Goal: Obtain resource: Download file/media

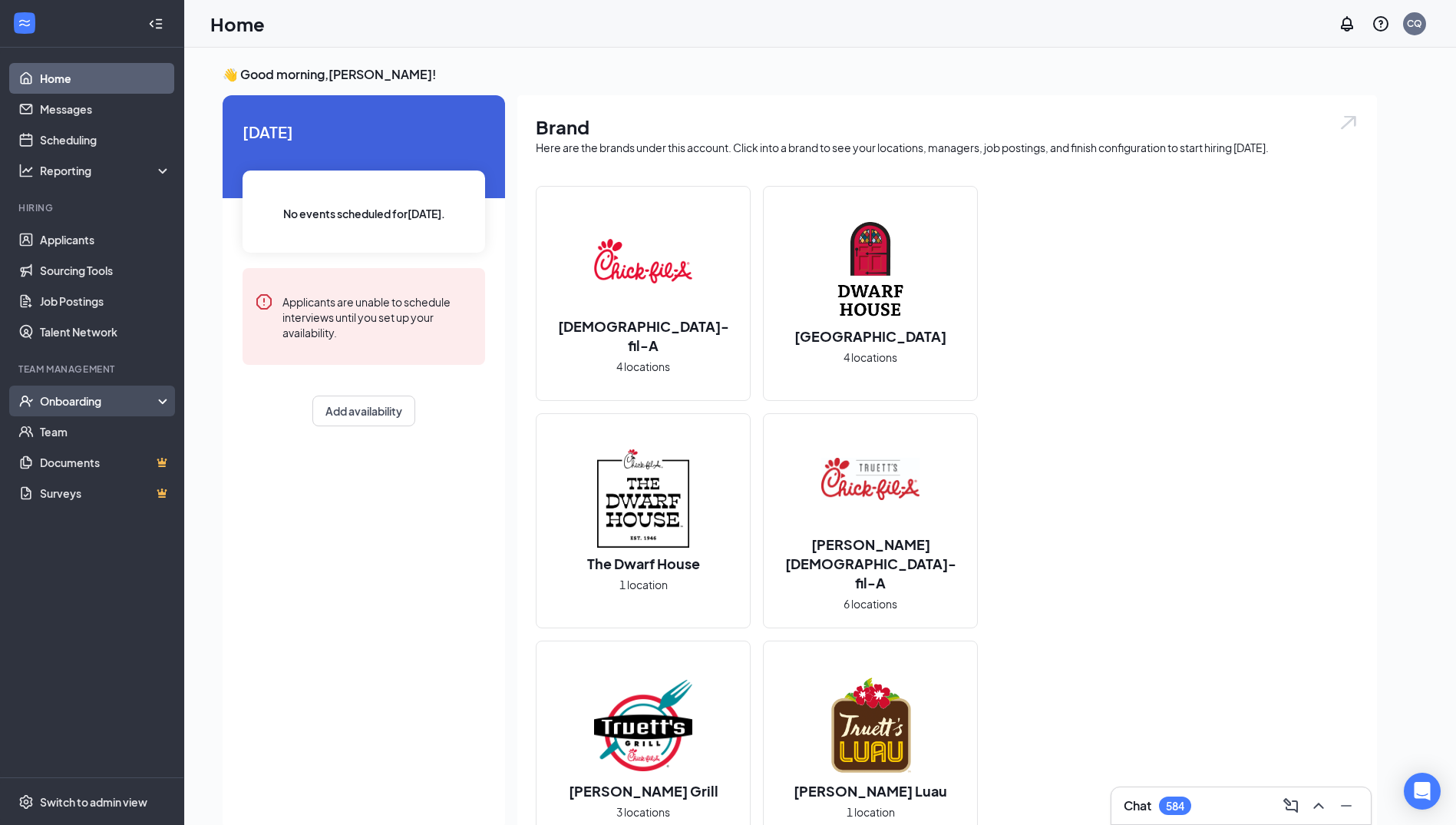
click at [115, 403] on div "Onboarding" at bounding box center [99, 401] width 118 height 16
click at [92, 430] on link "Overview" at bounding box center [106, 431] width 132 height 31
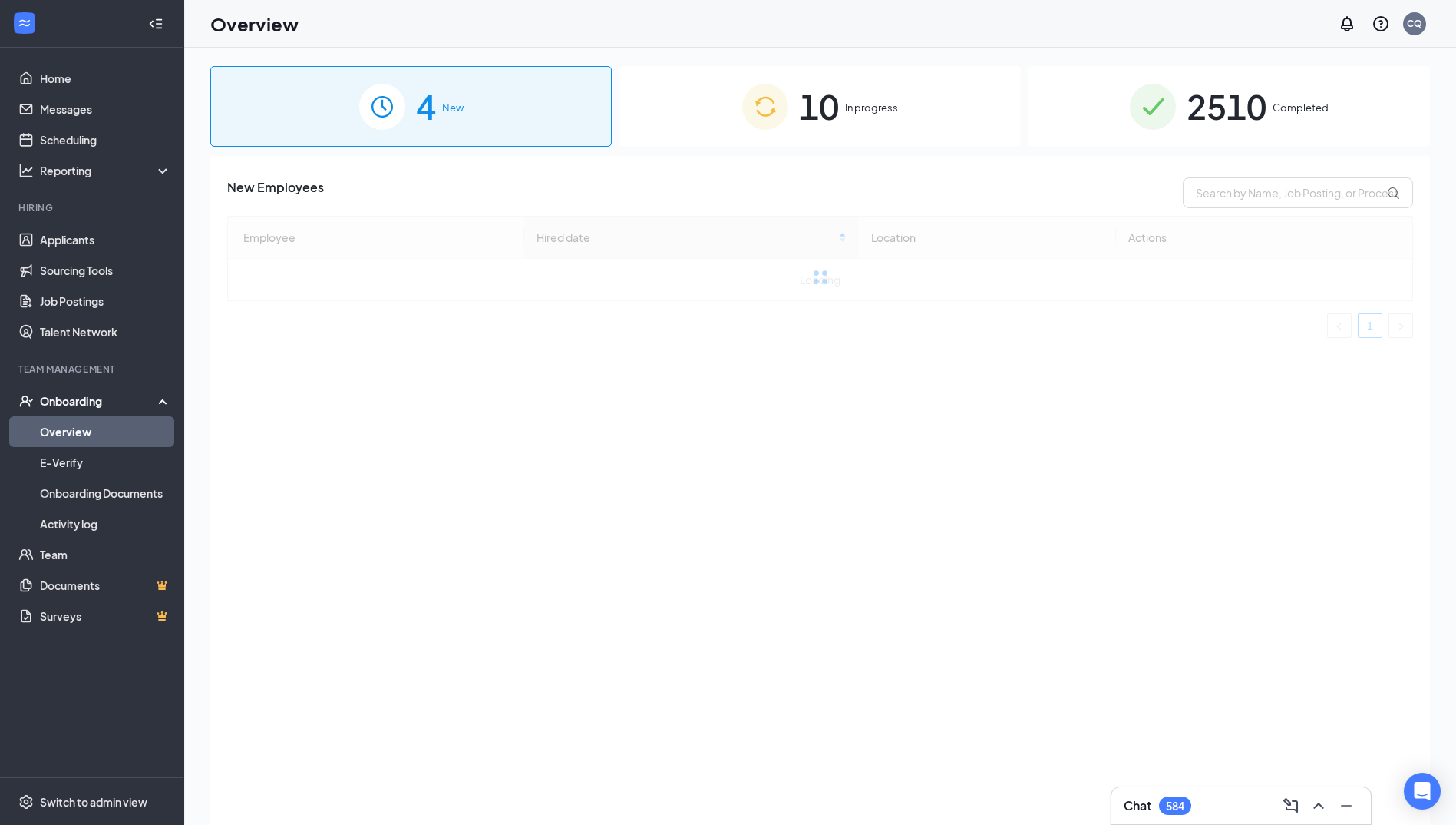
click at [1188, 115] on span "2510" at bounding box center [1227, 107] width 80 height 53
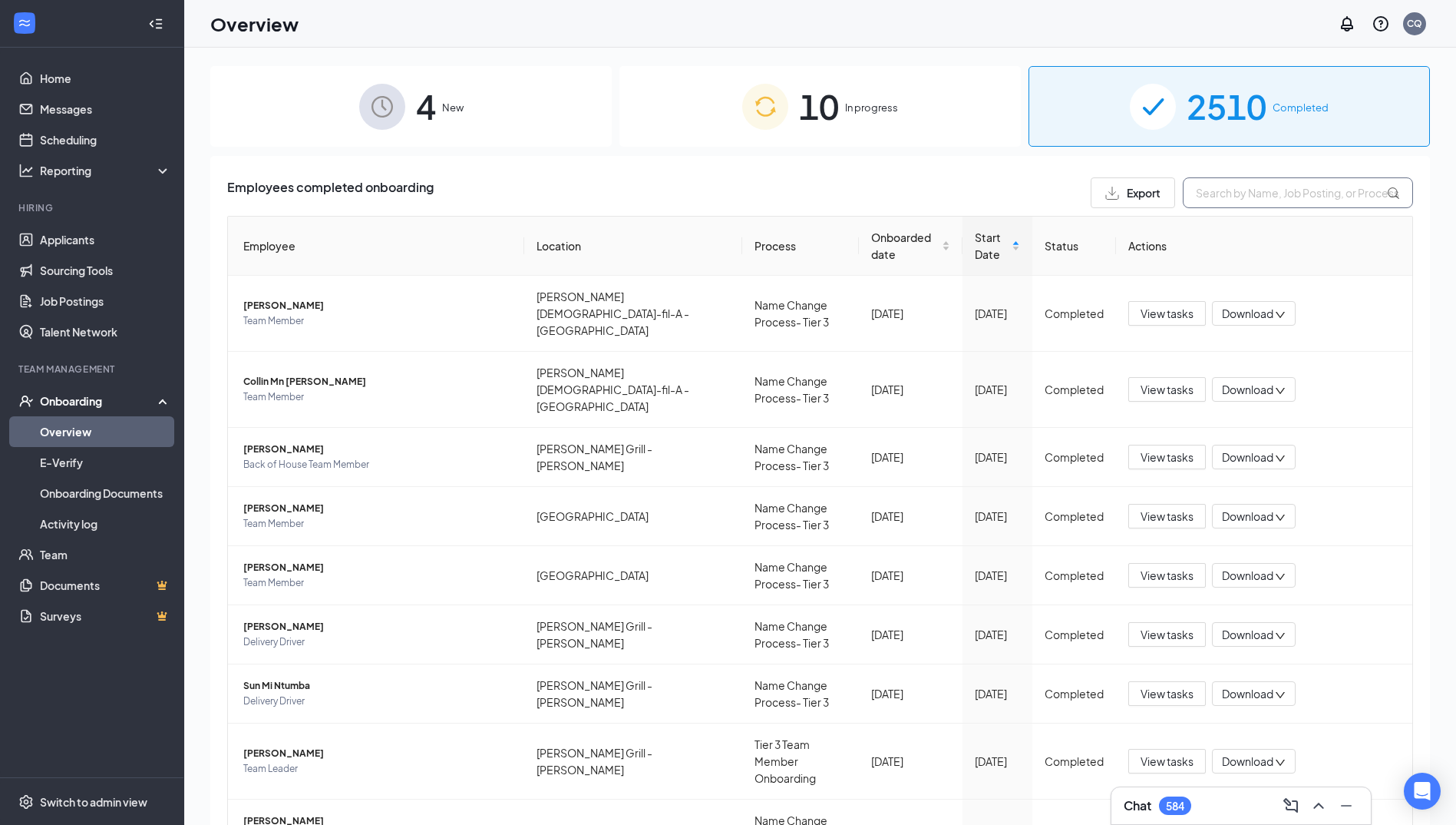
click at [1242, 192] on input "text" at bounding box center [1298, 192] width 230 height 31
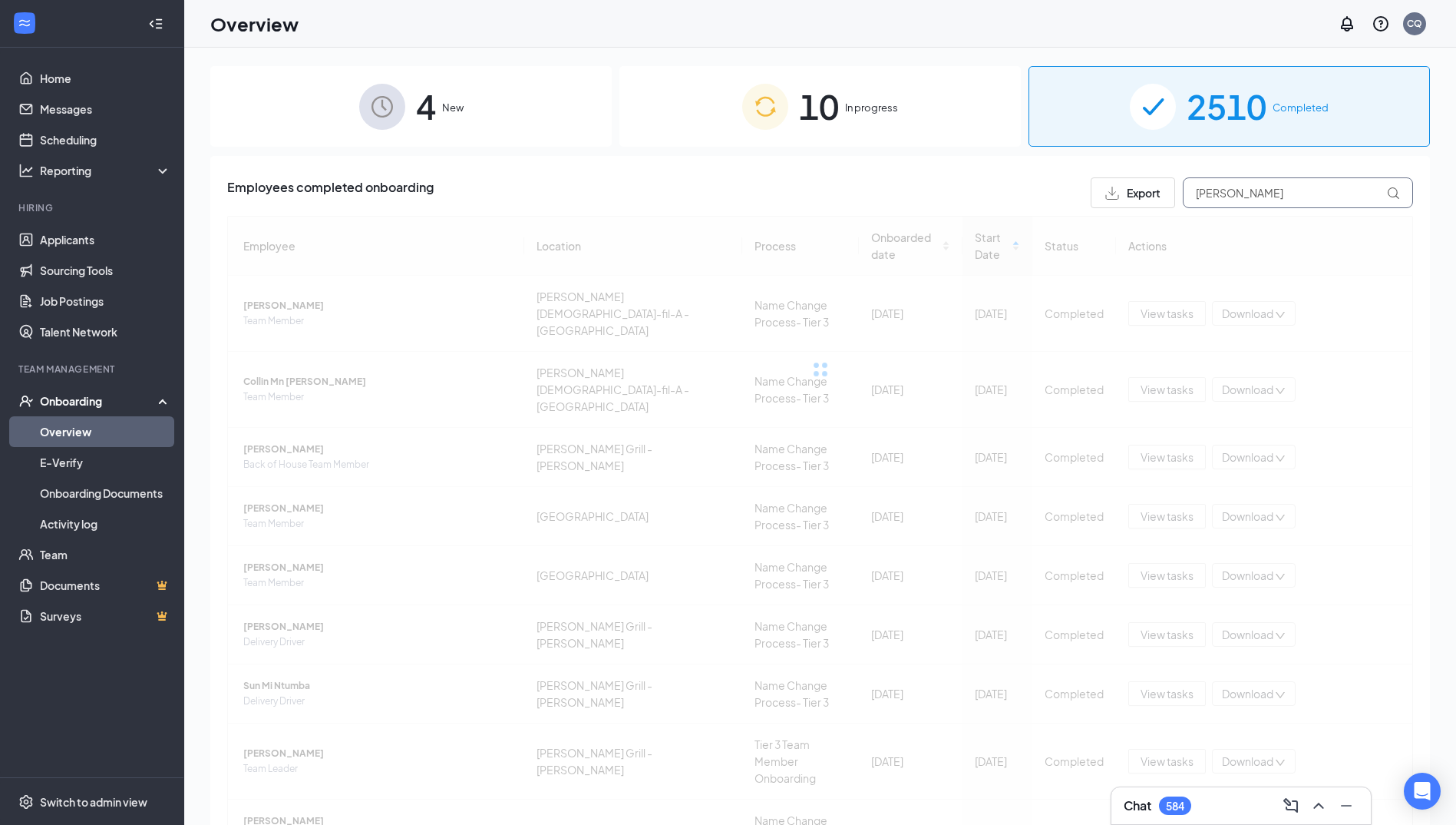
type input "[PERSON_NAME]"
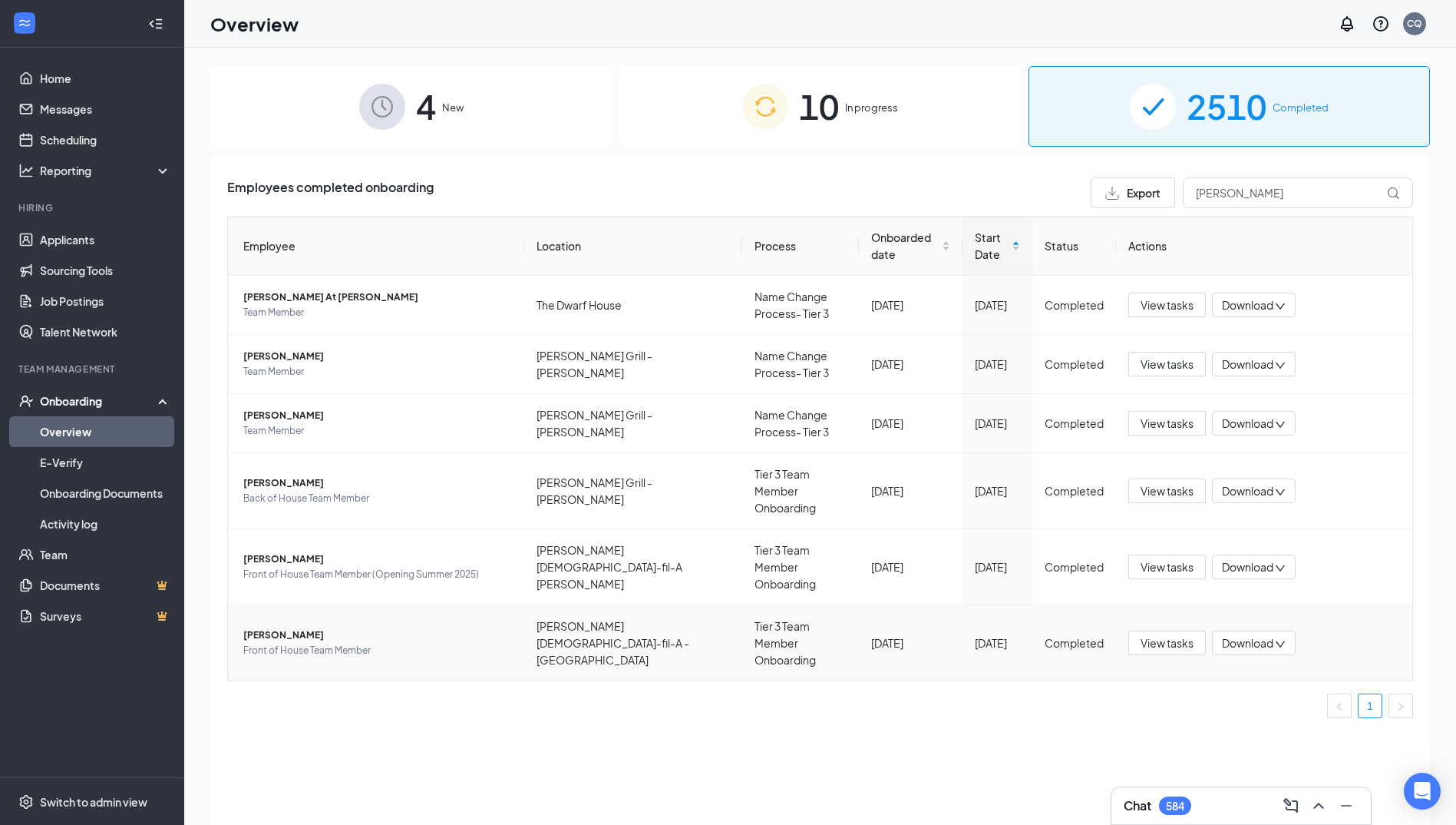
click at [1232, 635] on span "Download" at bounding box center [1248, 642] width 52 height 16
click at [1261, 634] on div "Download summary" at bounding box center [1304, 639] width 166 height 19
click at [1179, 634] on span "View tasks" at bounding box center [1167, 642] width 53 height 17
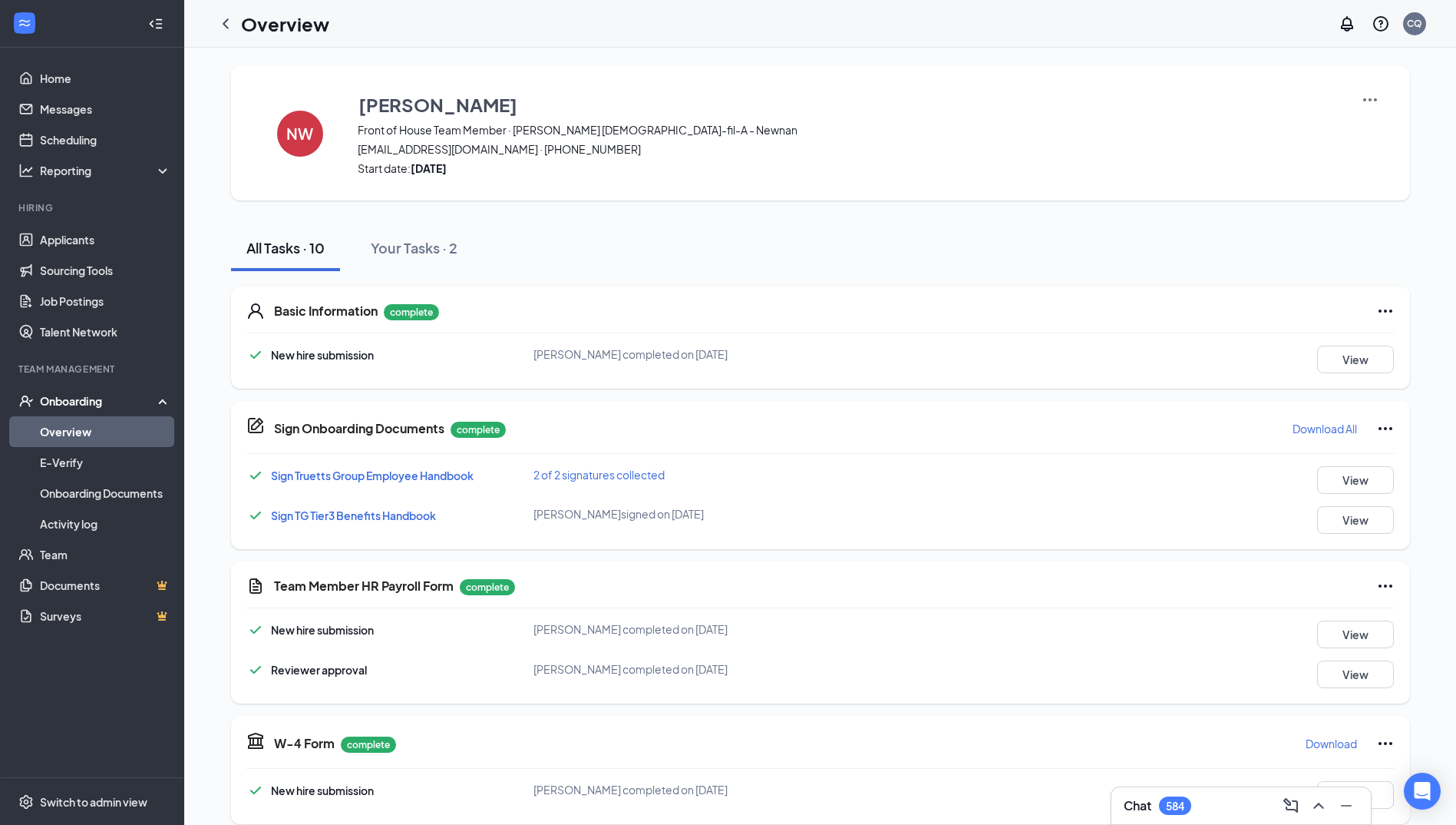
scroll to position [154, 0]
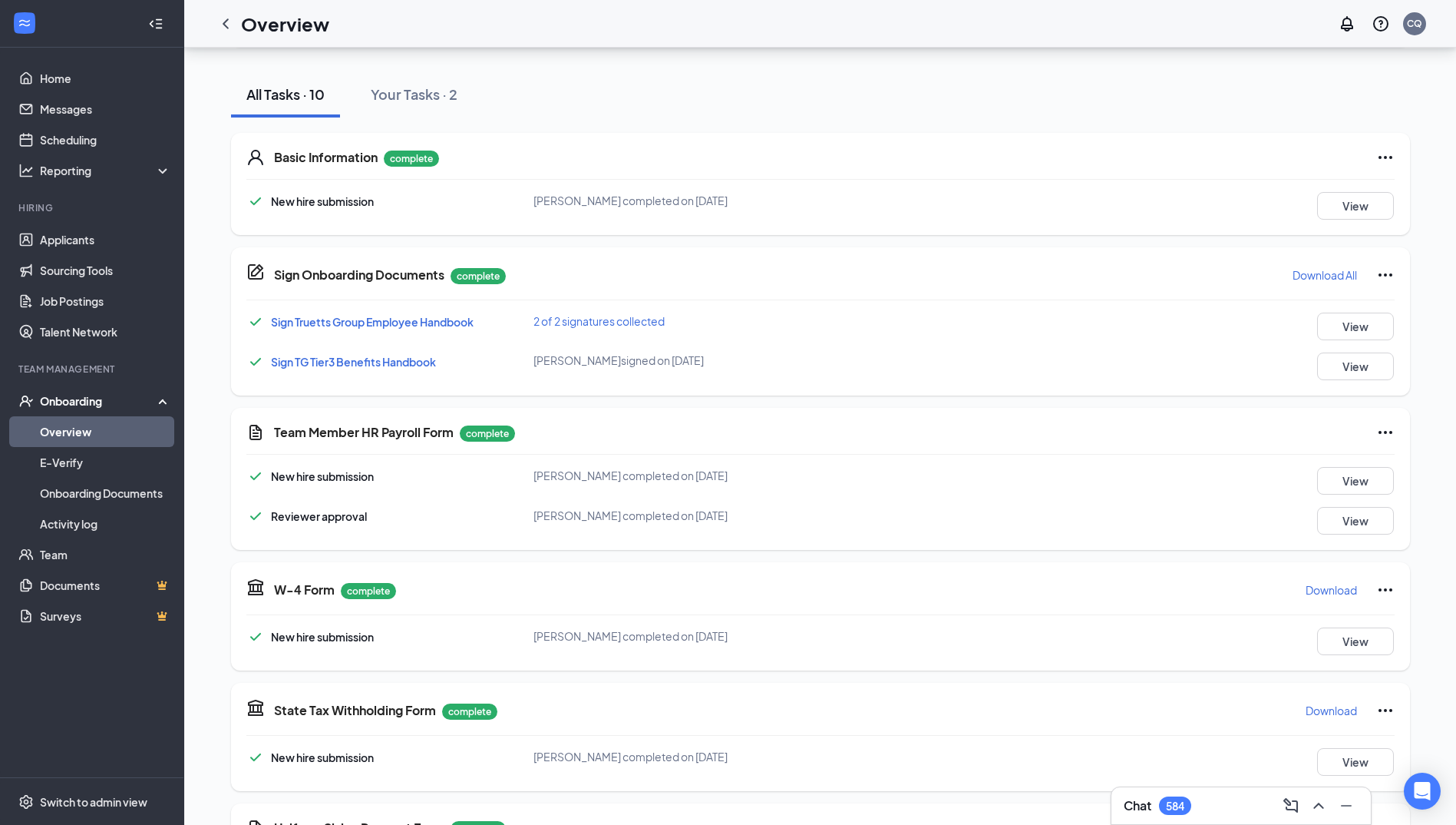
click at [1333, 592] on p "Download" at bounding box center [1331, 590] width 52 height 16
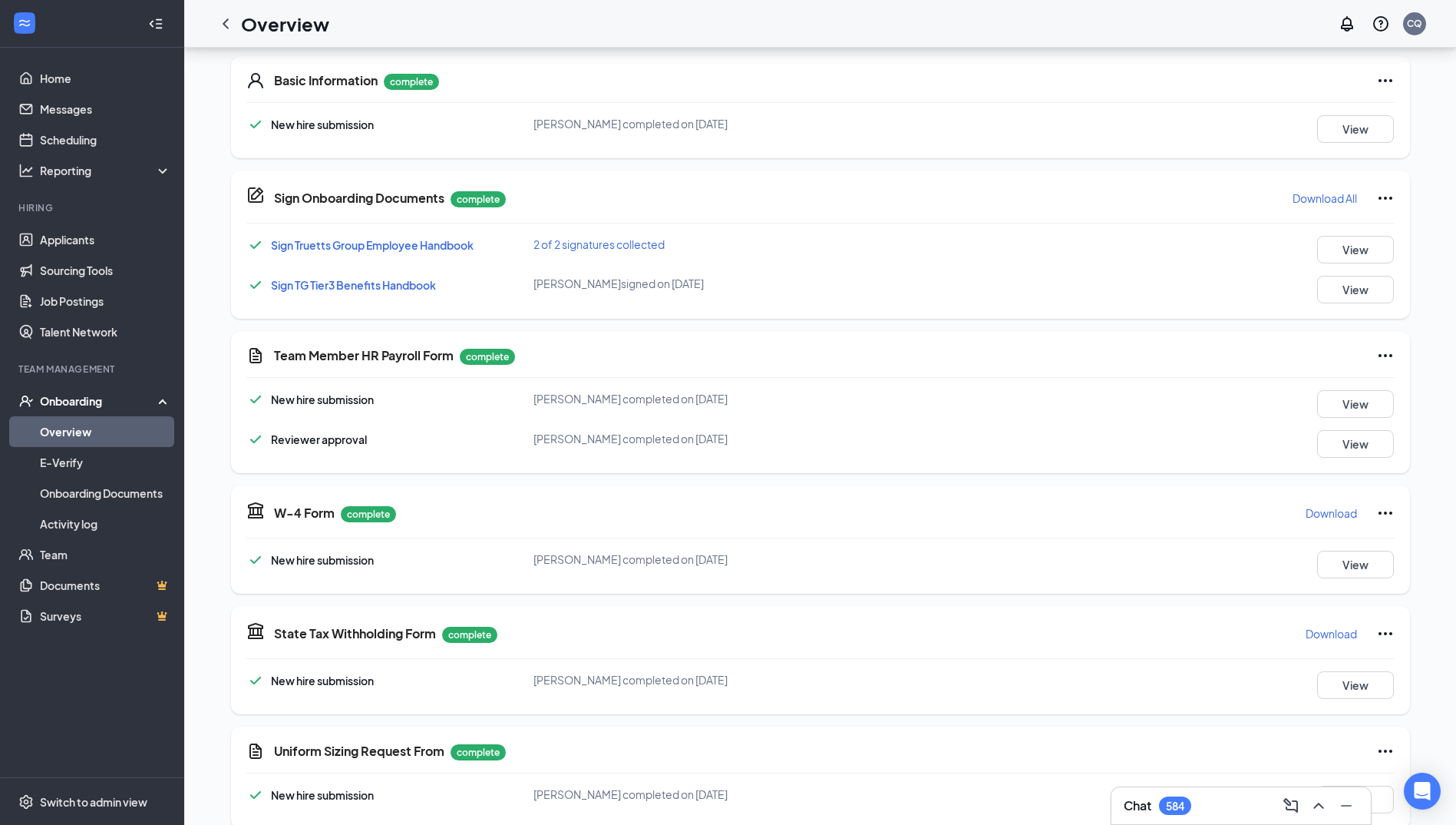
click at [1331, 635] on p "Download" at bounding box center [1331, 634] width 52 height 16
click at [98, 391] on div "Onboarding" at bounding box center [92, 400] width 184 height 31
click at [96, 399] on div "Onboarding" at bounding box center [99, 401] width 118 height 16
click at [77, 427] on link "Overview" at bounding box center [106, 431] width 132 height 31
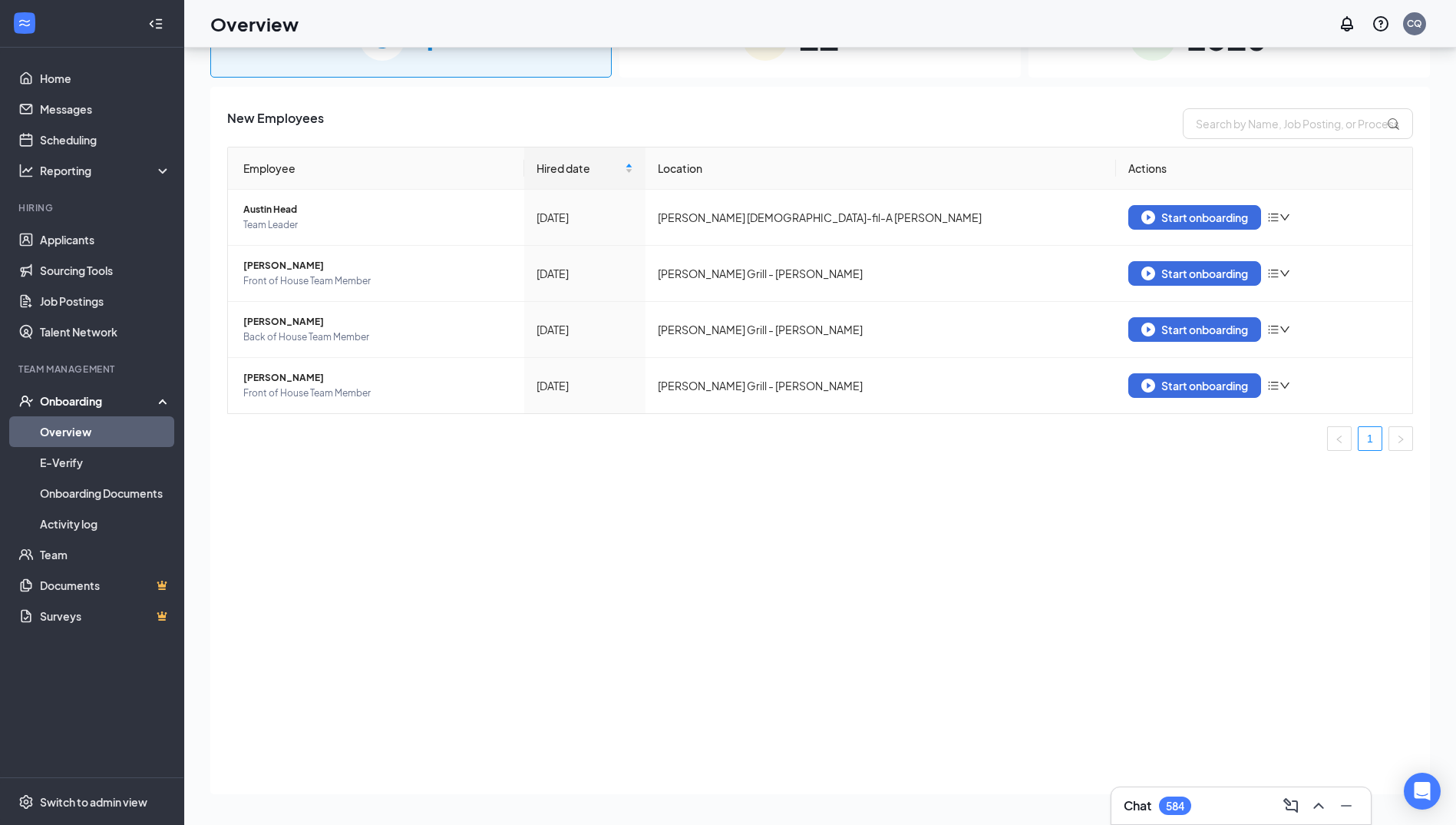
click at [1192, 76] on div "2510 Completed" at bounding box center [1229, 37] width 402 height 81
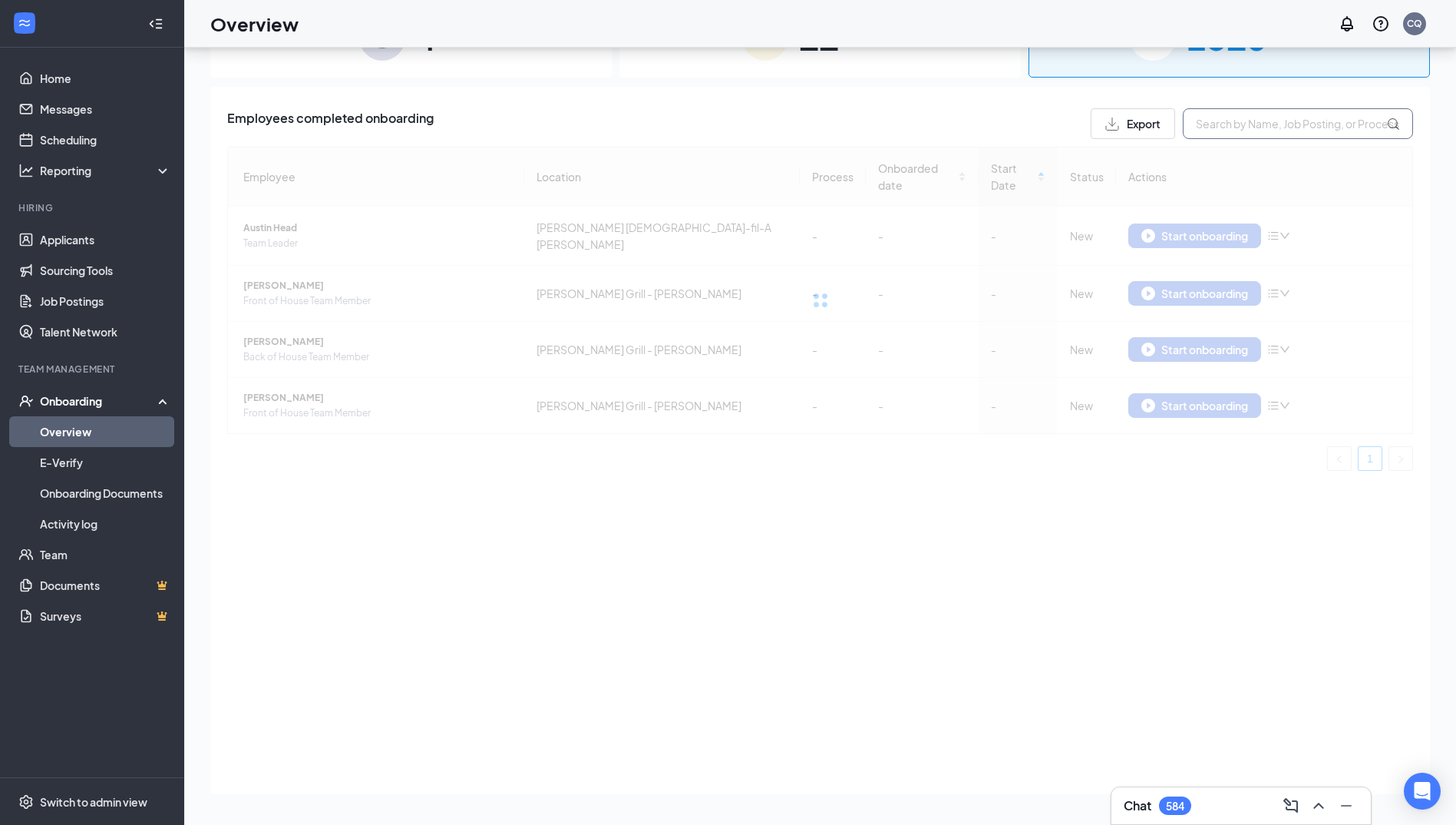
click at [1222, 124] on input "text" at bounding box center [1298, 123] width 230 height 31
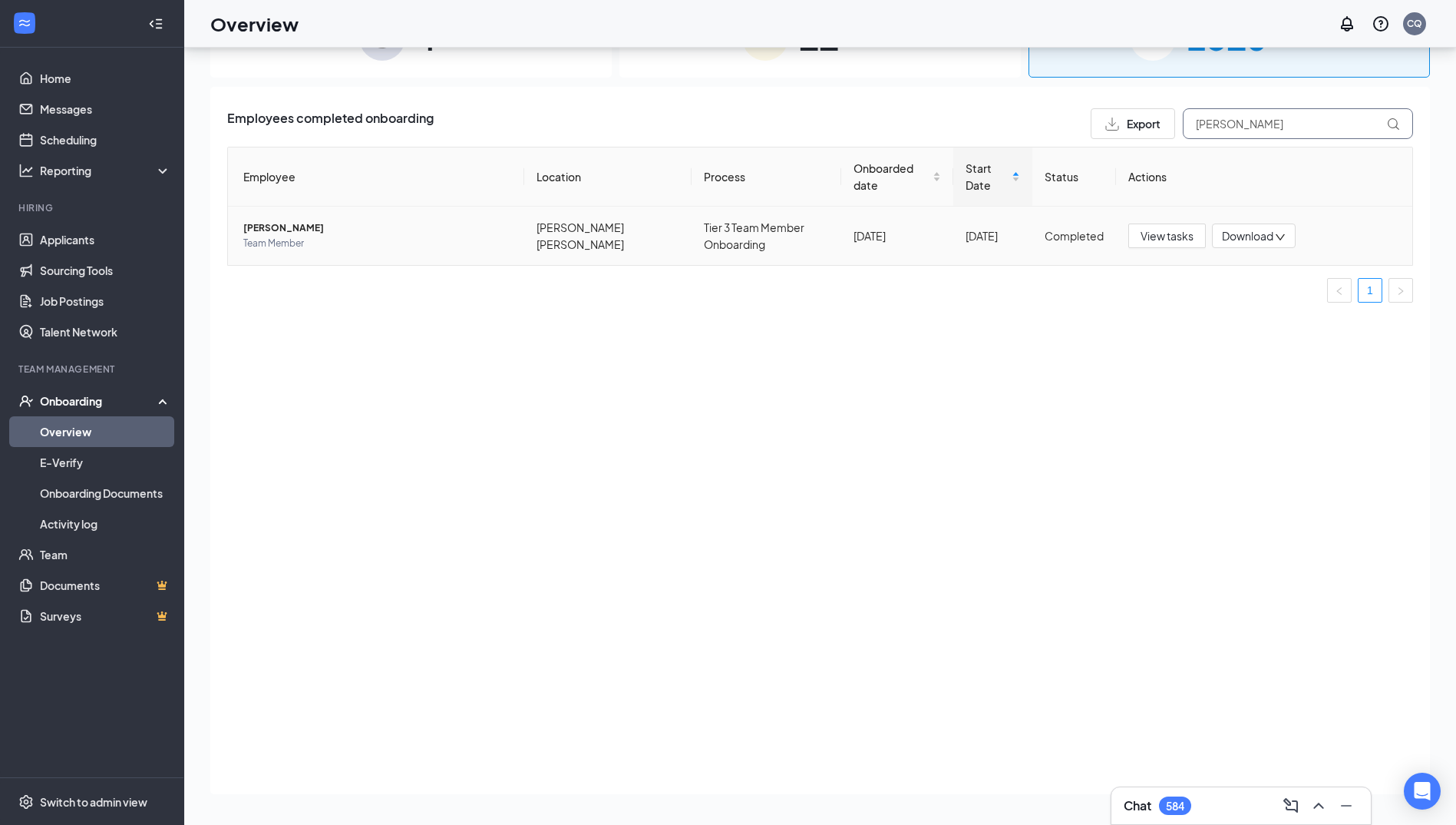
type input "[PERSON_NAME]"
click at [1278, 237] on icon "down" at bounding box center [1281, 237] width 11 height 11
click at [1270, 278] on div "Download summary" at bounding box center [1304, 274] width 166 height 19
click at [1162, 238] on span "View tasks" at bounding box center [1167, 236] width 53 height 17
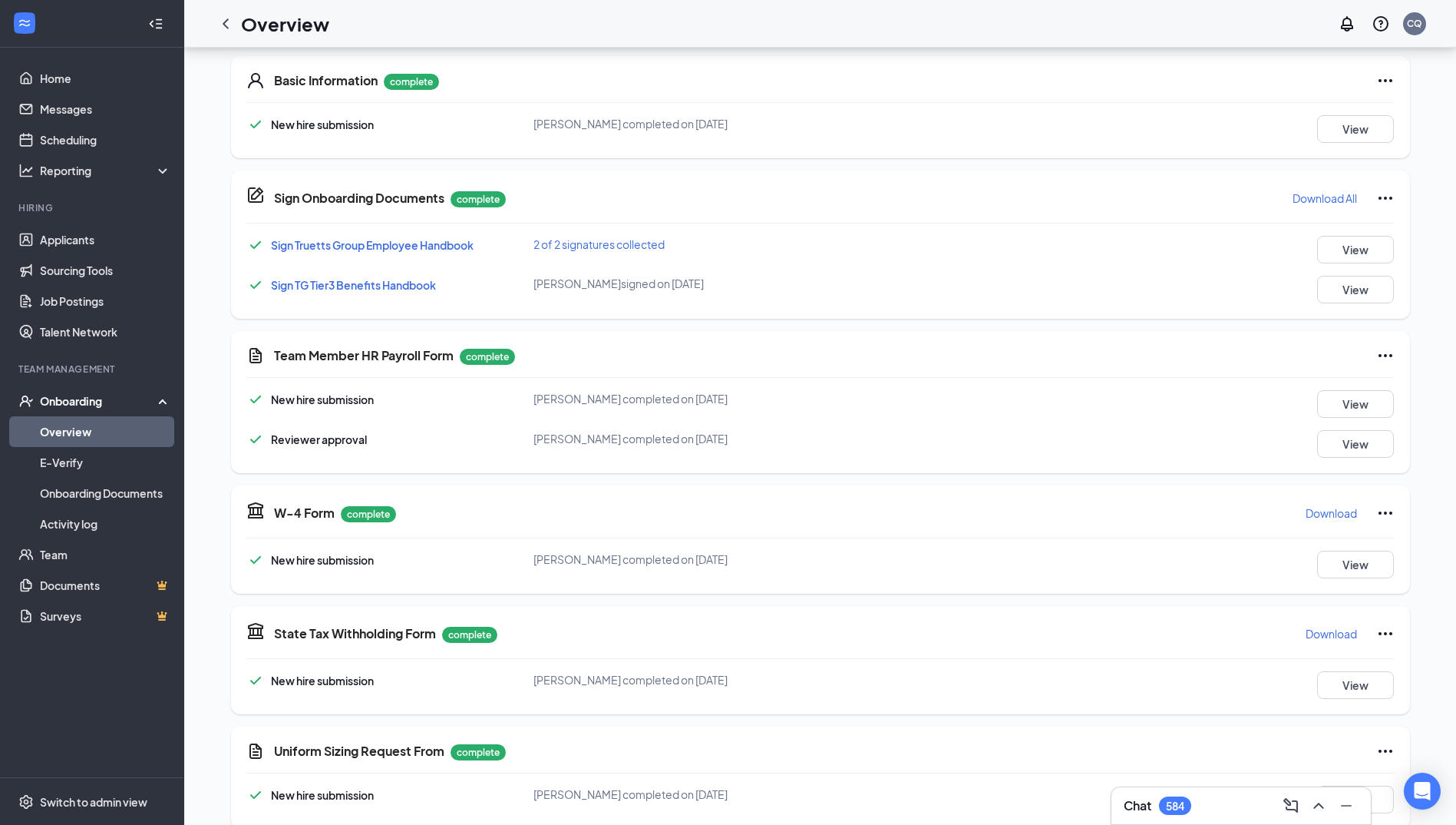
scroll to position [307, 0]
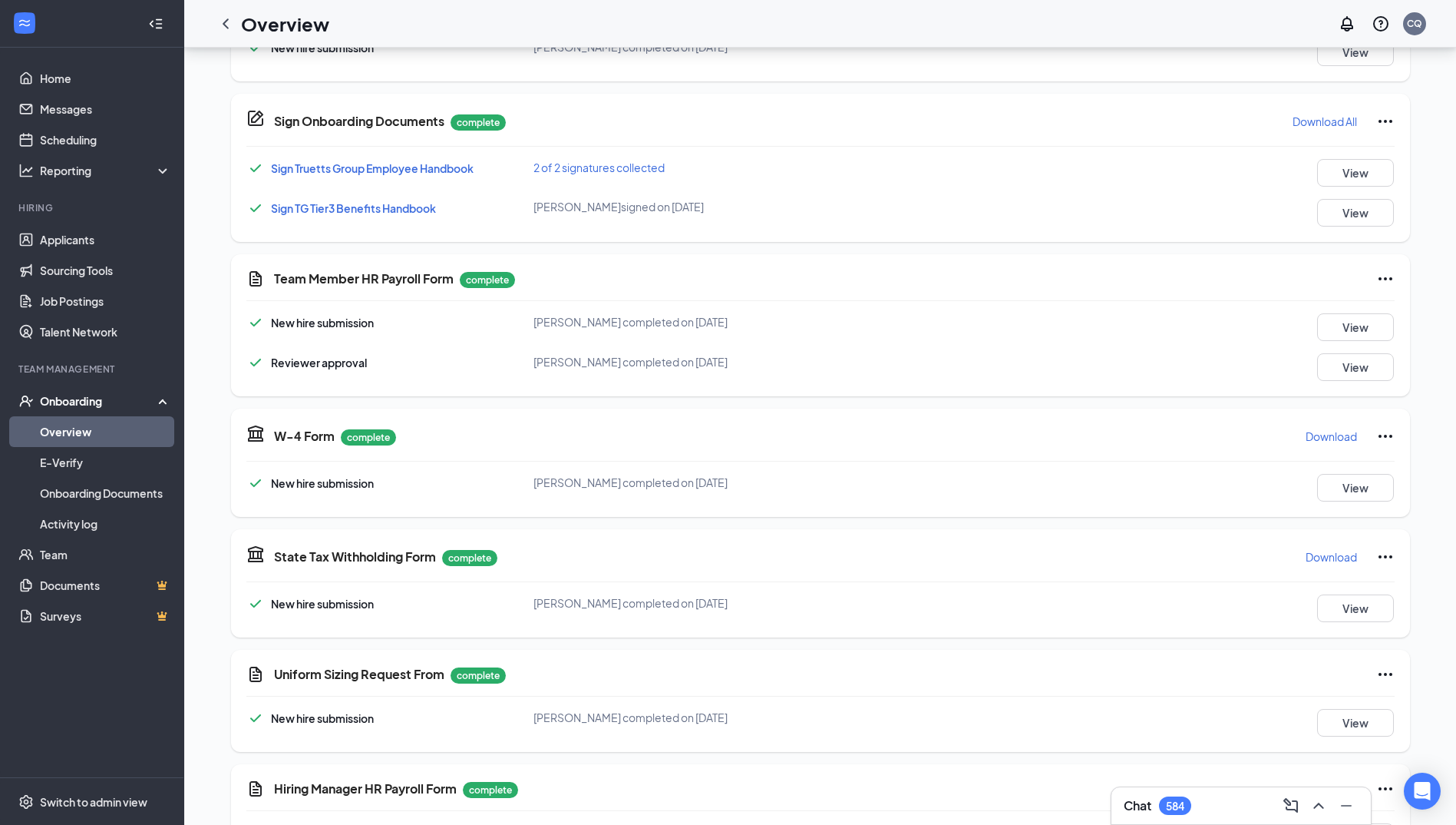
click at [1317, 438] on p "Download" at bounding box center [1331, 436] width 52 height 16
click at [1334, 559] on p "Download" at bounding box center [1331, 557] width 52 height 16
